Goal: Information Seeking & Learning: Compare options

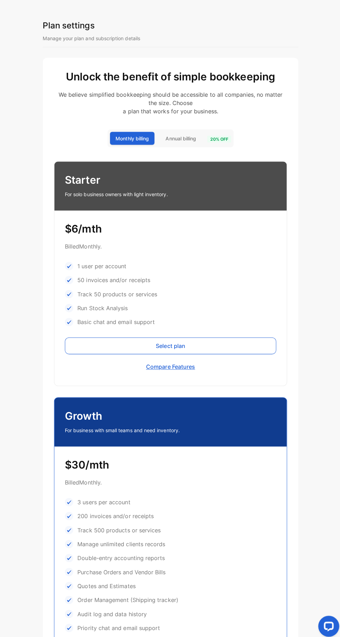
click at [186, 364] on button "Compare Features" at bounding box center [169, 364] width 209 height 17
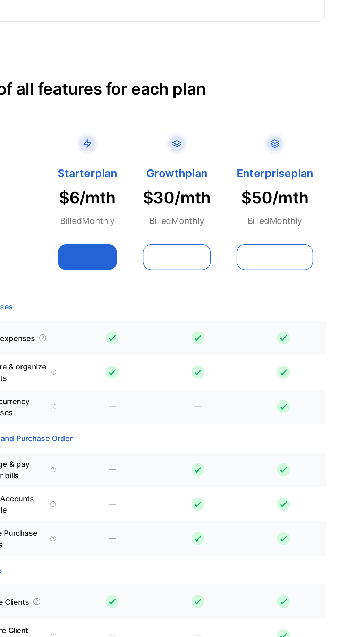
scroll to position [858, 0]
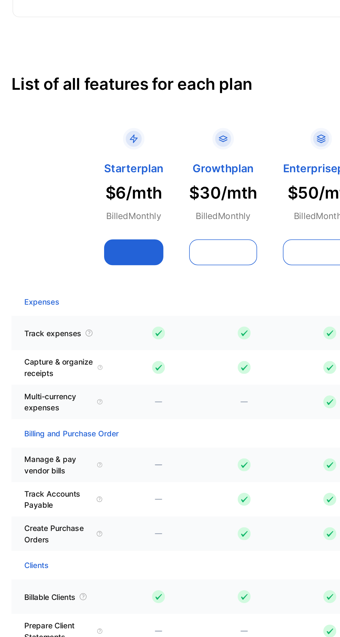
click at [206, 287] on button at bounding box center [190, 292] width 44 height 17
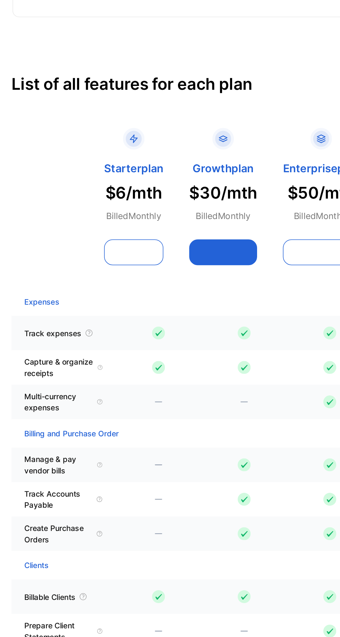
click at [142, 289] on button at bounding box center [132, 292] width 38 height 17
